Goal: Book appointment/travel/reservation

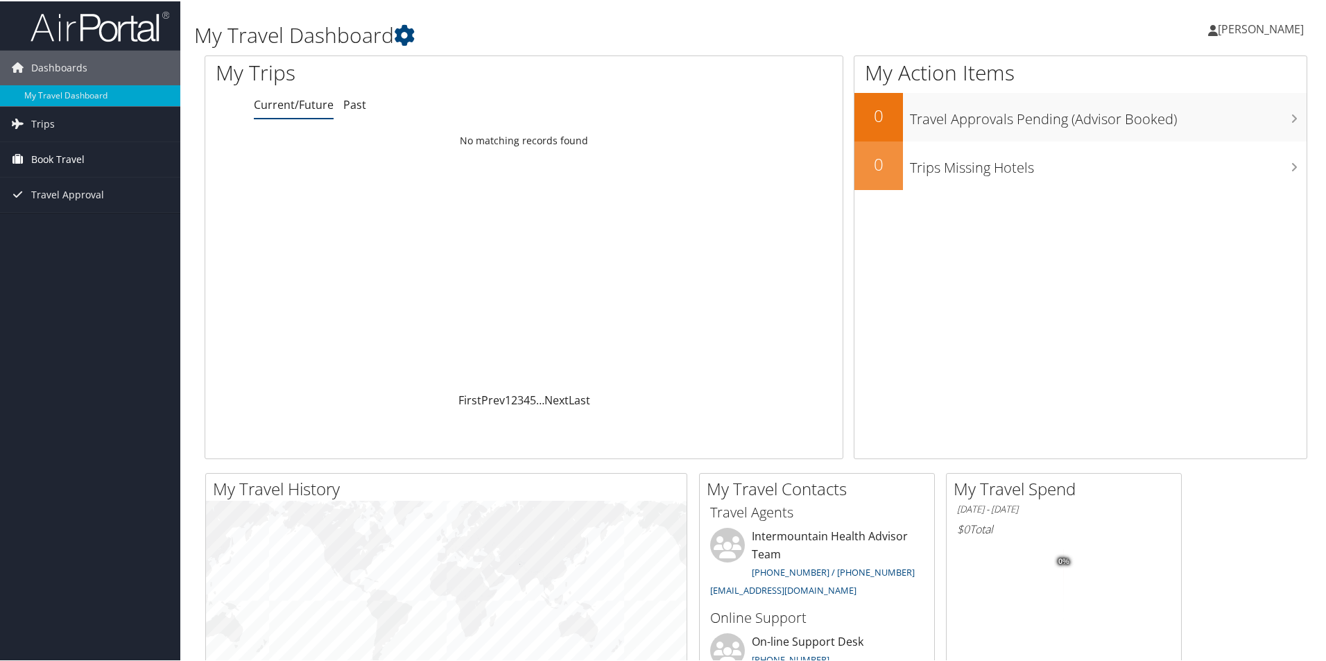
click at [61, 162] on span "Book Travel" at bounding box center [57, 158] width 53 height 35
click at [108, 232] on link "Book/Manage Online Trips" at bounding box center [90, 227] width 180 height 21
